Goal: Find contact information: Find contact information

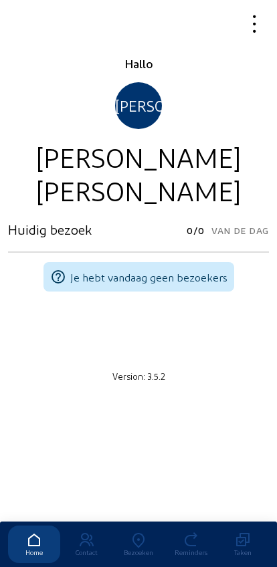
click at [133, 533] on icon at bounding box center [138, 541] width 52 height 16
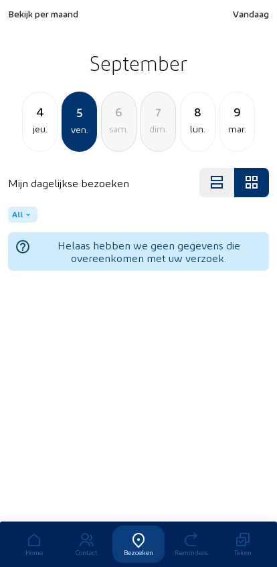
click at [36, 17] on span "Bekijk per maand" at bounding box center [43, 13] width 70 height 11
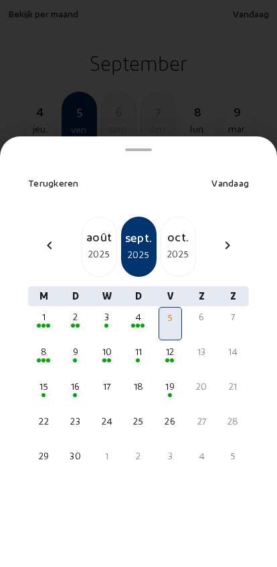
click at [93, 227] on div "août" at bounding box center [99, 236] width 34 height 19
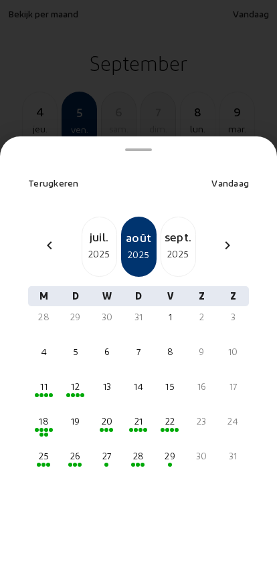
click at [71, 450] on div "26" at bounding box center [75, 456] width 21 height 13
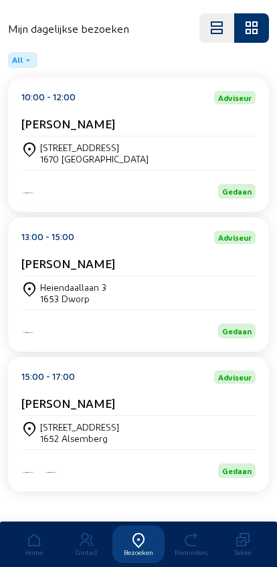
scroll to position [168, 0]
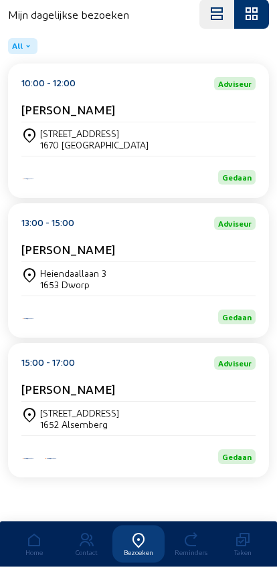
click at [57, 263] on div "[PERSON_NAME]" at bounding box center [138, 253] width 234 height 20
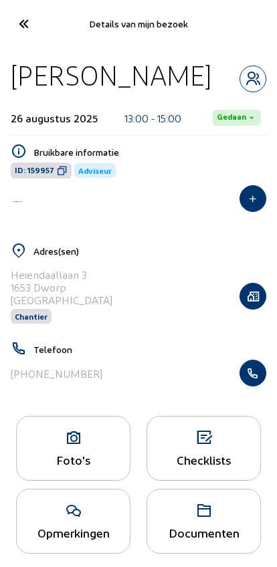
click at [257, 372] on icon "button" at bounding box center [252, 373] width 25 height 13
